Goal: Find specific page/section: Find specific page/section

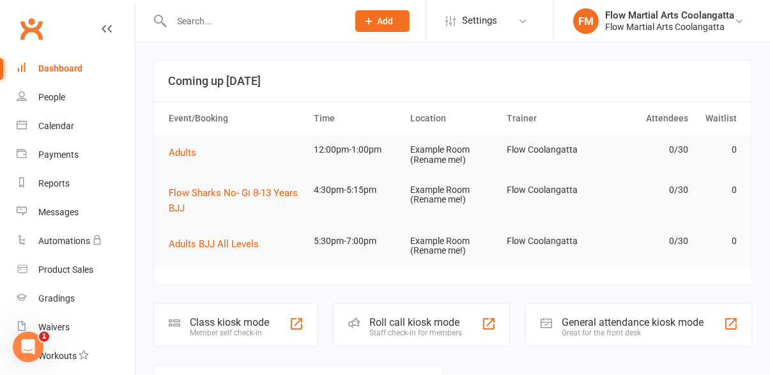
click at [182, 24] on input "text" at bounding box center [252, 21] width 171 height 18
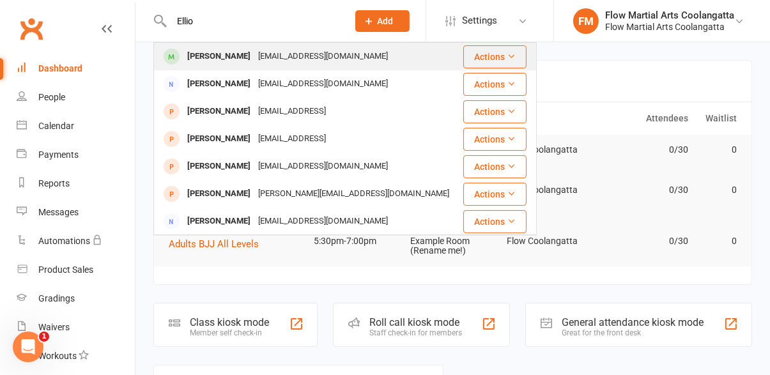
type input "Ellio"
click at [226, 61] on div "[PERSON_NAME]" at bounding box center [218, 56] width 71 height 19
